Goal: Transaction & Acquisition: Obtain resource

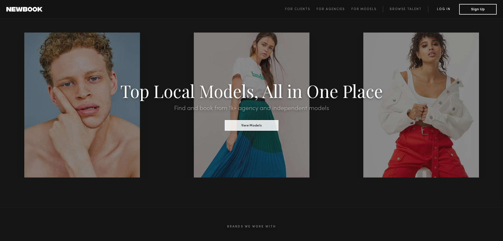
click at [444, 9] on link "Log in" at bounding box center [443, 9] width 31 height 6
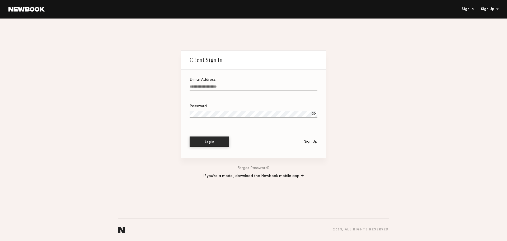
click at [234, 87] on input "E-mail Address" at bounding box center [254, 87] width 128 height 6
click at [231, 84] on input "E-mail Address" at bounding box center [254, 87] width 128 height 6
click at [123, 121] on div "Client Sign In E-mail Address Required Password Log In Sign Up Forgot Password?…" at bounding box center [253, 129] width 507 height 222
click at [213, 85] on input "E-mail Address Required" at bounding box center [254, 87] width 128 height 6
click at [136, 143] on div "Client Sign In E-mail Address Required Password Log In Sign Up Forgot Password?…" at bounding box center [253, 129] width 507 height 222
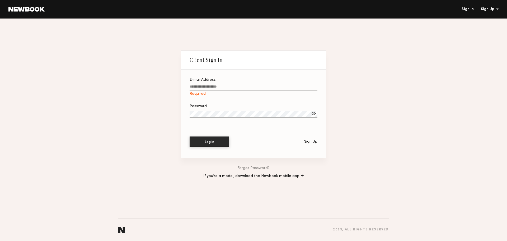
click at [198, 84] on input "E-mail Address Required" at bounding box center [254, 87] width 128 height 6
type input "*"
type input "**********"
click at [210, 140] on button "Log In" at bounding box center [210, 141] width 40 height 11
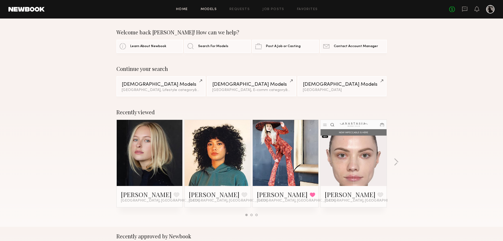
click at [212, 11] on link "Models" at bounding box center [209, 9] width 16 height 3
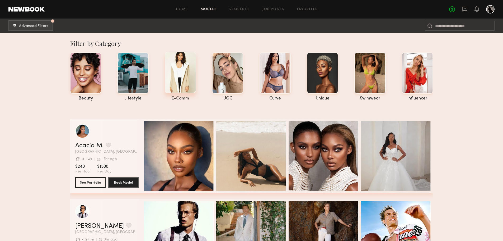
click at [180, 80] on div at bounding box center [180, 72] width 31 height 41
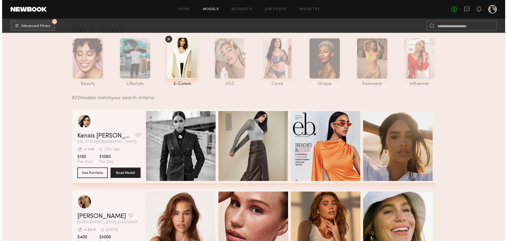
scroll to position [26, 0]
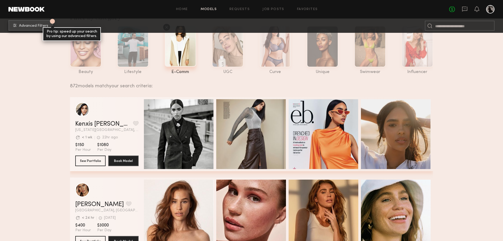
click at [24, 29] on button "1 Advanced Filters Pro tip: speed up your search by using our advanced filters." at bounding box center [30, 25] width 45 height 11
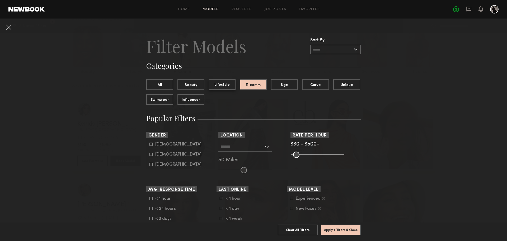
click at [223, 86] on button "Lifestyle" at bounding box center [222, 84] width 27 height 11
click at [247, 83] on button "E-comm" at bounding box center [253, 84] width 27 height 11
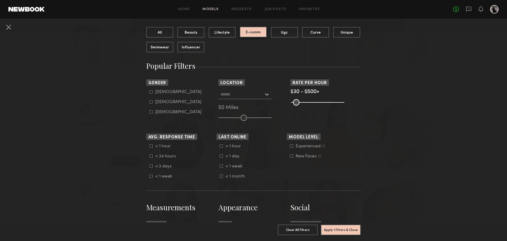
scroll to position [53, 0]
click at [150, 101] on icon at bounding box center [150, 101] width 3 height 3
type input "**"
click at [263, 95] on div at bounding box center [244, 94] width 53 height 10
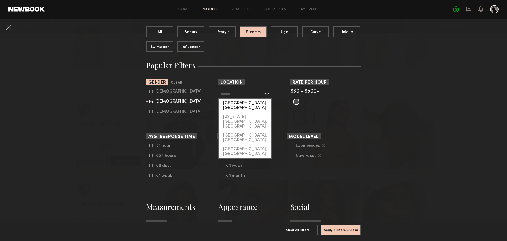
click at [253, 102] on div "[GEOGRAPHIC_DATA], [GEOGRAPHIC_DATA]" at bounding box center [245, 105] width 52 height 14
type input "**********"
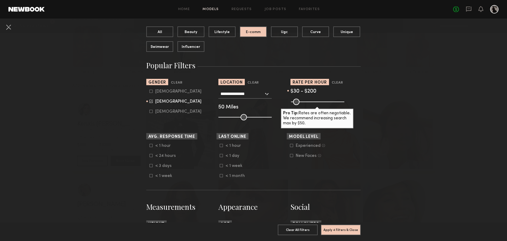
drag, startPoint x: 339, startPoint y: 102, endPoint x: 309, endPoint y: 102, distance: 29.6
type input "***"
click at [309, 102] on input "range" at bounding box center [317, 101] width 53 height 6
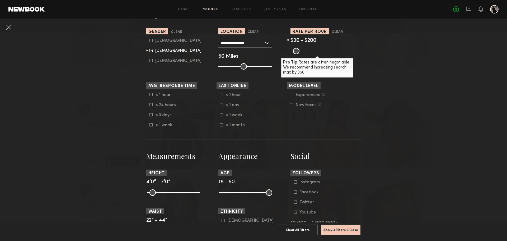
scroll to position [106, 0]
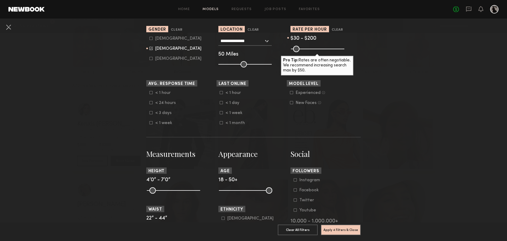
click at [113, 126] on nb-browse-filters "**********" at bounding box center [253, 202] width 507 height 579
click at [290, 94] on icon at bounding box center [291, 92] width 3 height 3
click at [291, 99] on form "Experienced Talent we’ve deemed to have ample paid, professional modeling exper…" at bounding box center [323, 97] width 67 height 15
click at [290, 101] on icon at bounding box center [291, 102] width 3 height 3
click at [334, 121] on section "Model Level Clear Experienced Talent we’ve deemed to have ample paid, professio…" at bounding box center [322, 102] width 70 height 45
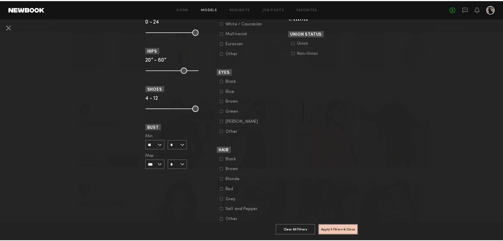
scroll to position [343, 0]
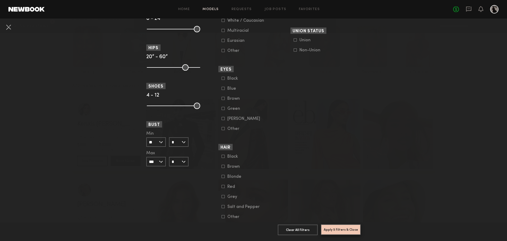
click at [339, 226] on button "Apply 5 Filters & Close" at bounding box center [341, 229] width 40 height 11
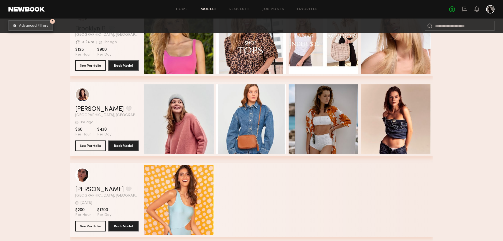
scroll to position [951, 0]
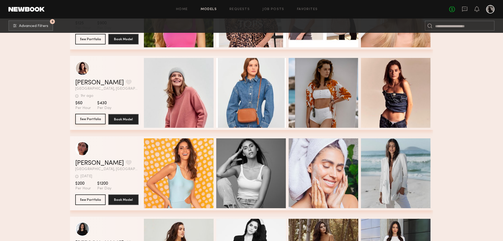
click at [92, 121] on button "See Portfolio" at bounding box center [90, 119] width 30 height 11
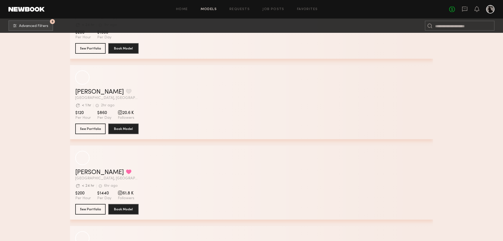
scroll to position [4175, 0]
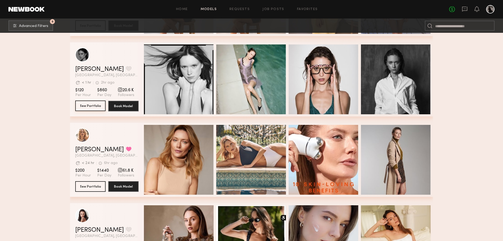
click at [95, 107] on button "See Portfolio" at bounding box center [90, 105] width 30 height 11
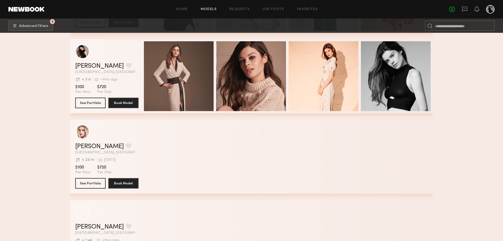
scroll to position [8752, 0]
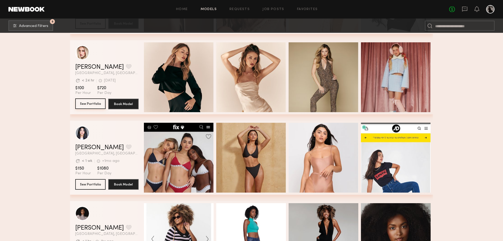
click at [100, 106] on button "See Portfolio" at bounding box center [90, 103] width 30 height 11
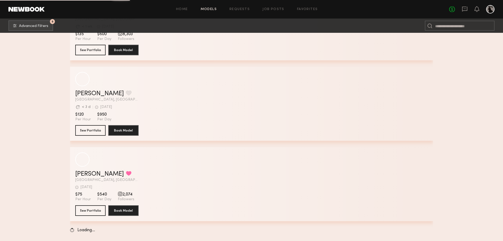
scroll to position [14347, 0]
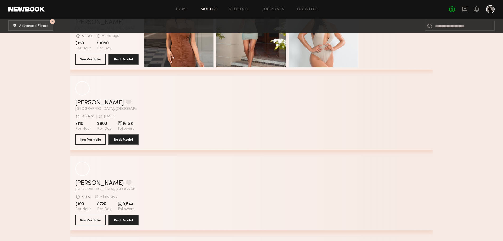
scroll to position [15245, 0]
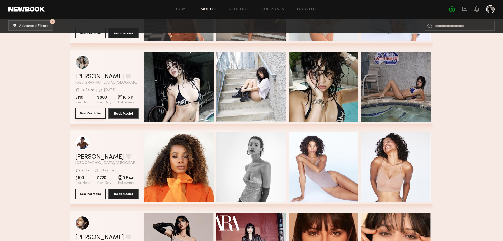
click at [90, 116] on button "See Portfolio" at bounding box center [90, 113] width 30 height 11
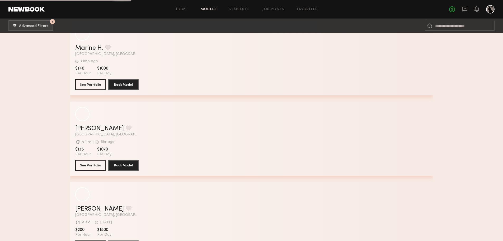
scroll to position [19797, 0]
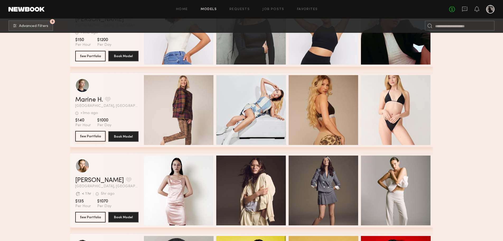
click at [96, 139] on button "See Portfolio" at bounding box center [90, 136] width 30 height 11
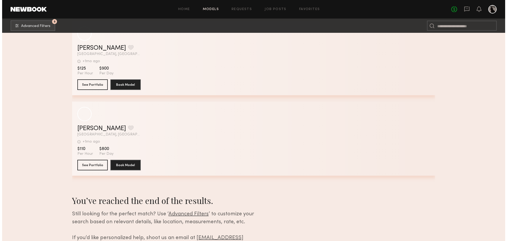
scroll to position [20838, 0]
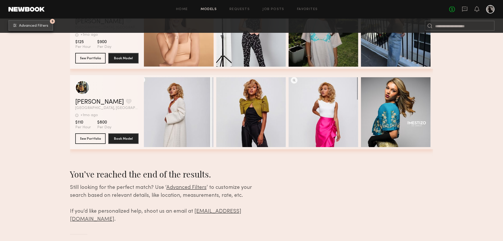
click at [43, 28] on button "5 Advanced Filters" at bounding box center [30, 25] width 45 height 11
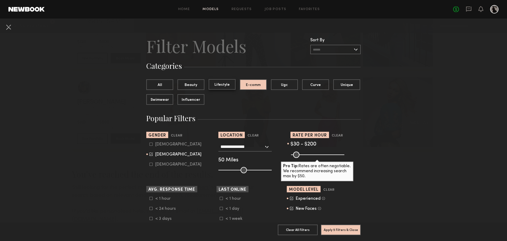
click at [222, 86] on button "Lifestyle" at bounding box center [222, 84] width 27 height 11
click at [192, 86] on button "Beauty" at bounding box center [190, 84] width 27 height 11
click at [221, 86] on button "Lifestyle" at bounding box center [222, 84] width 27 height 11
click at [344, 226] on button "Apply 5 Filters & Close" at bounding box center [341, 229] width 40 height 11
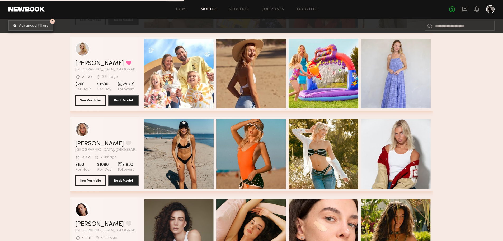
scroll to position [3739, 0]
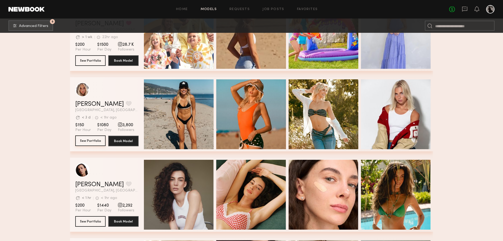
click at [96, 143] on button "See Portfolio" at bounding box center [90, 140] width 30 height 11
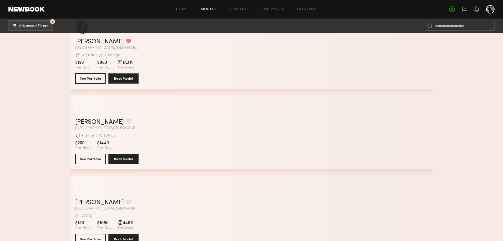
scroll to position [5111, 0]
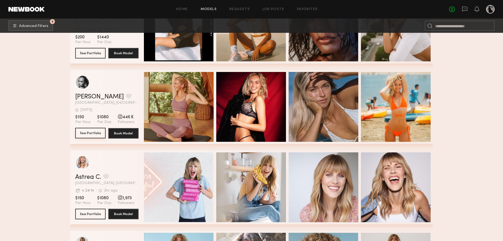
click at [90, 137] on button "See Portfolio" at bounding box center [90, 133] width 30 height 11
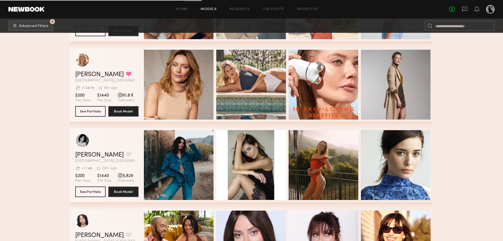
scroll to position [7460, 0]
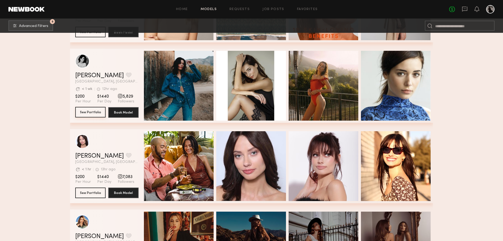
click at [94, 116] on button "See Portfolio" at bounding box center [90, 112] width 30 height 11
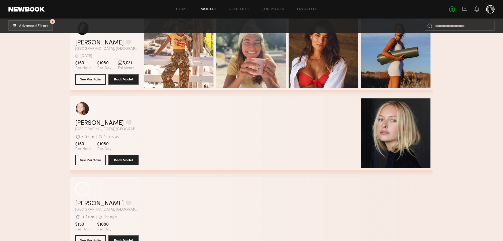
scroll to position [9953, 0]
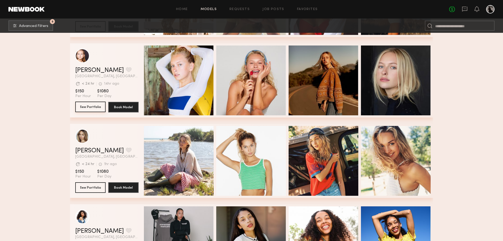
click at [97, 108] on button "See Portfolio" at bounding box center [90, 106] width 30 height 11
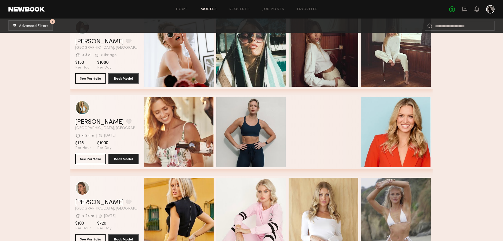
scroll to position [10732, 0]
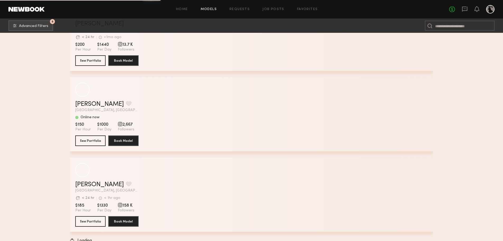
scroll to position [11457, 0]
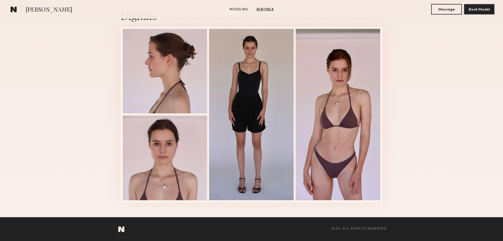
scroll to position [540, 0]
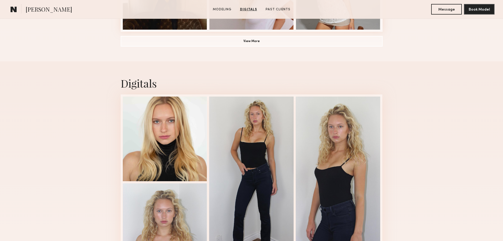
scroll to position [422, 0]
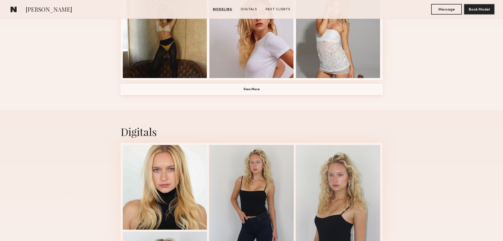
click at [260, 95] on button "View More" at bounding box center [252, 89] width 262 height 11
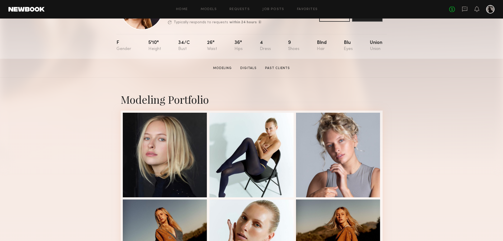
scroll to position [53, 0]
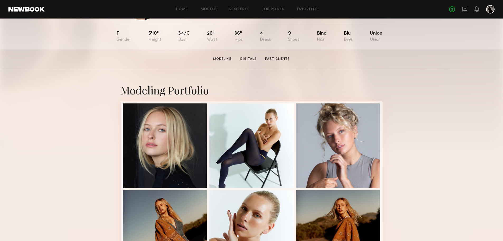
click at [253, 61] on link "Digitals" at bounding box center [248, 59] width 21 height 5
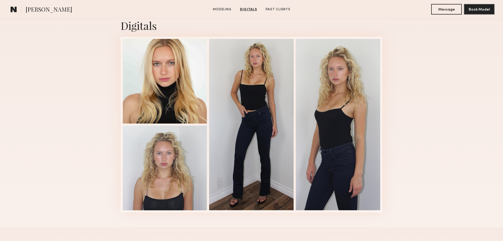
scroll to position [781, 0]
